Goal: Check status: Check status

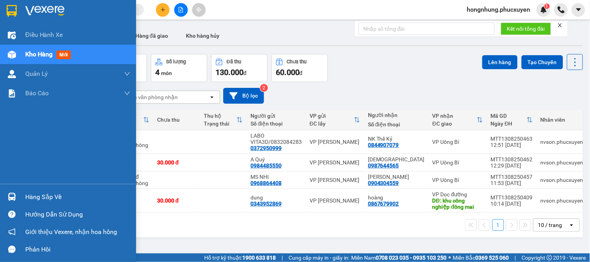
click at [30, 196] on div "Hàng sắp về" at bounding box center [77, 197] width 105 height 12
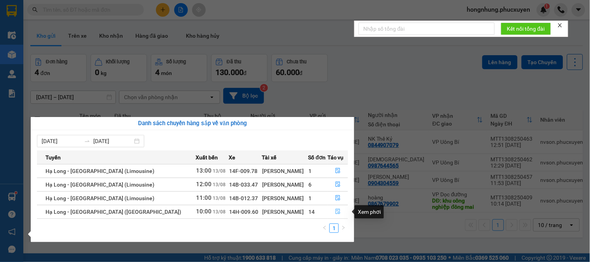
click at [335, 212] on icon "file-done" at bounding box center [337, 211] width 5 height 5
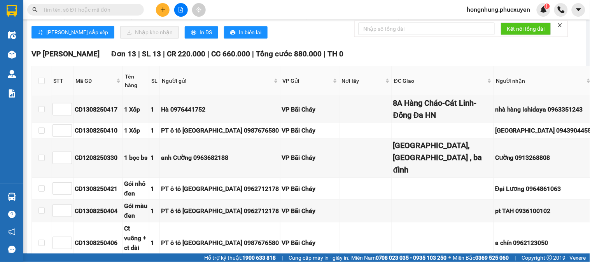
scroll to position [475, 0]
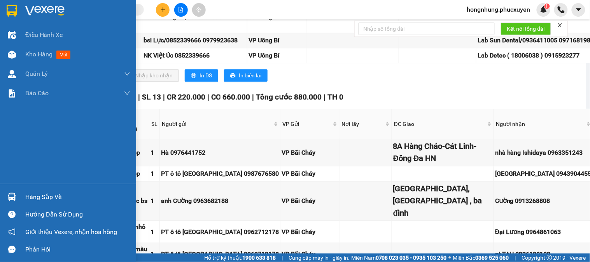
click at [12, 198] on img at bounding box center [12, 197] width 8 height 8
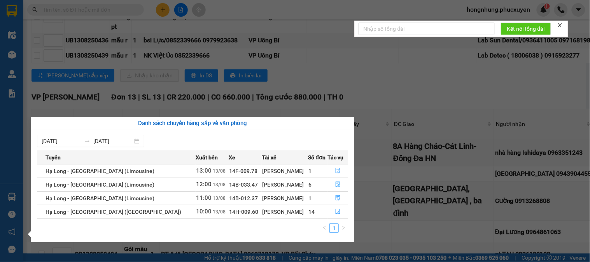
click at [336, 187] on icon "file-done" at bounding box center [338, 184] width 5 height 5
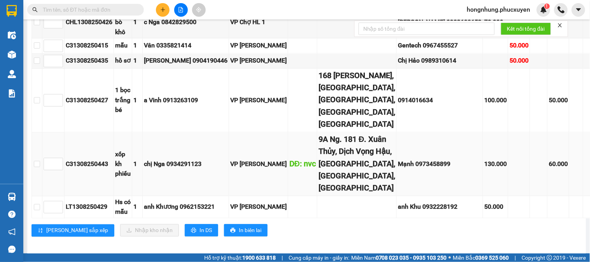
scroll to position [298, 0]
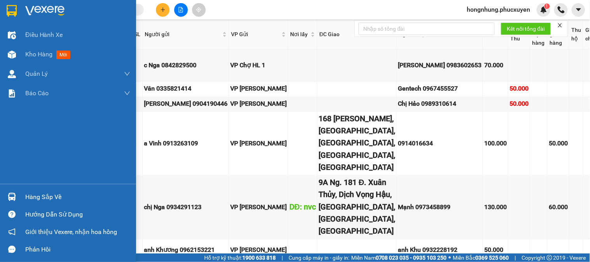
click at [6, 192] on div at bounding box center [12, 197] width 14 height 14
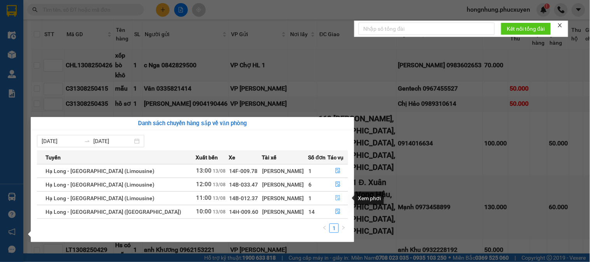
click at [339, 196] on button "button" at bounding box center [338, 198] width 20 height 12
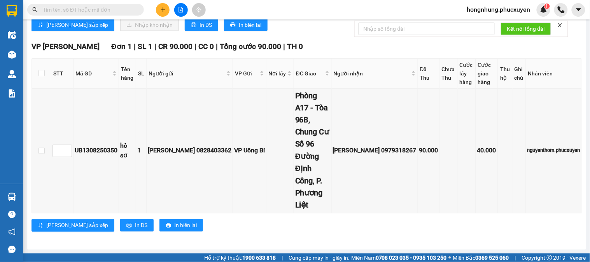
scroll to position [49, 0]
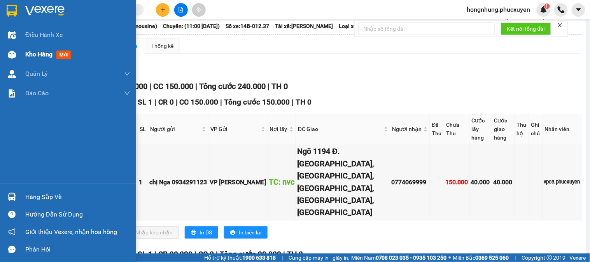
click at [18, 56] on div "Kho hàng mới" at bounding box center [68, 54] width 136 height 19
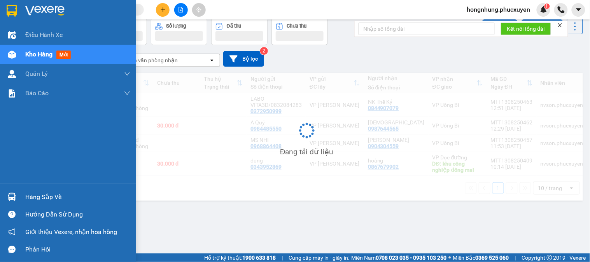
scroll to position [36, 0]
